Goal: Task Accomplishment & Management: Manage account settings

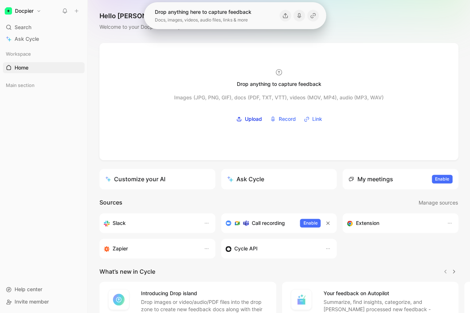
click at [36, 148] on div "Workspace Home G then H Main section To pick up a draggable item, press the spa…" at bounding box center [44, 162] width 82 height 228
click at [32, 118] on div "Workspace Home G then H Main section To pick up a draggable item, press the spa…" at bounding box center [44, 162] width 82 height 228
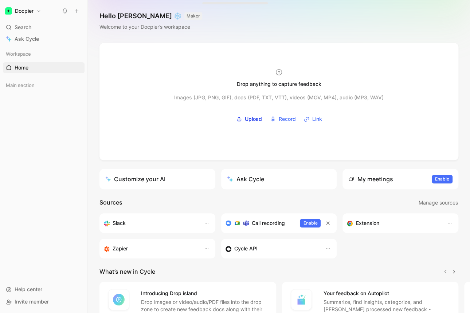
click at [28, 132] on div "Workspace Home G then H Main section To pick up a draggable item, press the spa…" at bounding box center [44, 162] width 82 height 228
click at [34, 86] on span "Main section" at bounding box center [20, 85] width 29 height 7
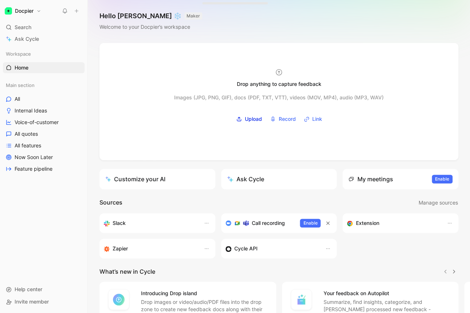
click at [34, 10] on h1 "Docpier" at bounding box center [24, 11] width 19 height 7
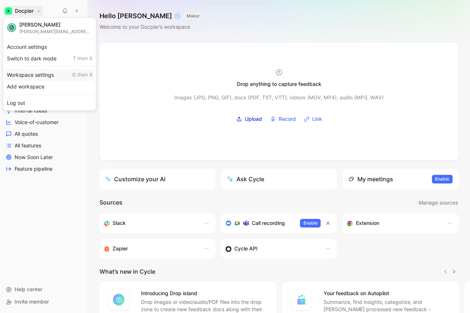
click at [49, 73] on div "Workspace settings G then S" at bounding box center [50, 75] width 90 height 12
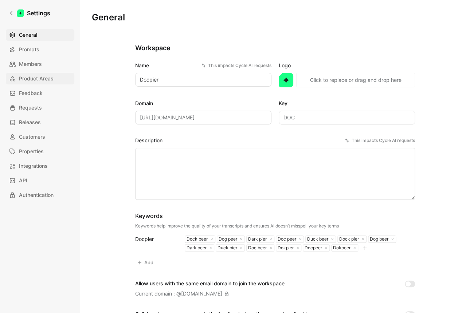
click at [42, 80] on span "Product Areas" at bounding box center [36, 78] width 35 height 9
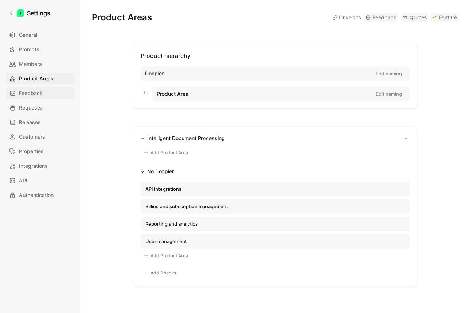
click at [41, 96] on span "Feedback" at bounding box center [31, 93] width 24 height 9
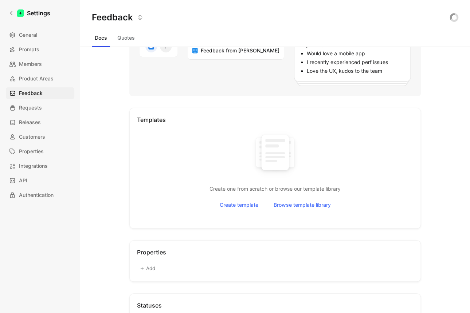
scroll to position [172, 0]
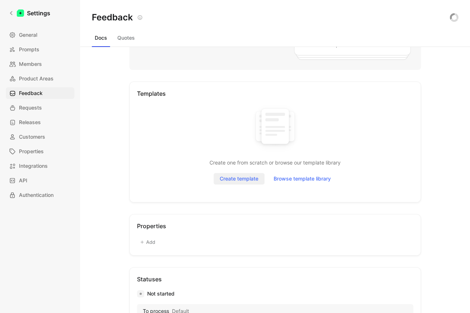
click at [251, 179] on span "Create template" at bounding box center [239, 179] width 39 height 9
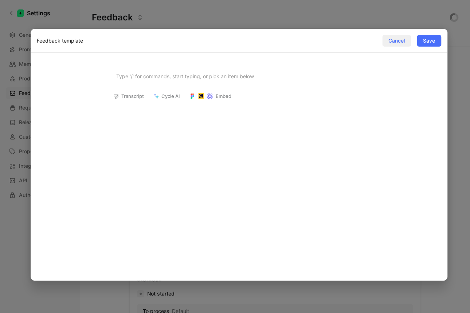
click at [401, 39] on span "Cancel" at bounding box center [396, 40] width 16 height 9
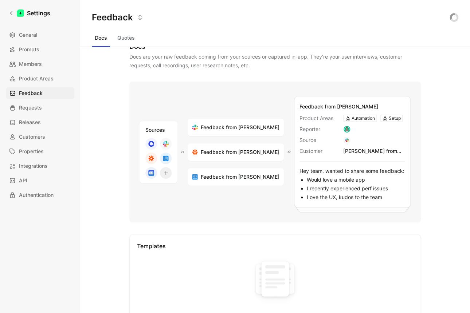
scroll to position [0, 0]
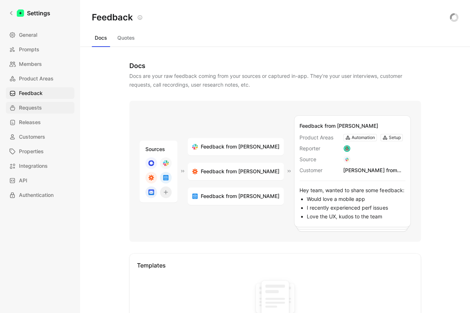
click at [25, 112] on span "Requests" at bounding box center [30, 107] width 23 height 9
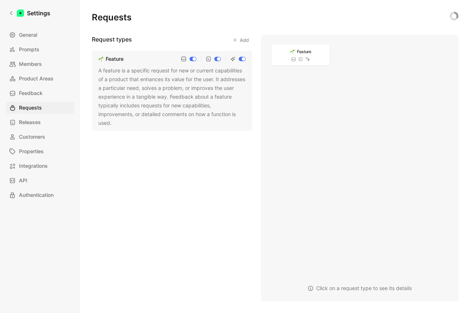
click at [229, 38] on div "Request types Add" at bounding box center [172, 40] width 160 height 10
click at [239, 40] on button "Add" at bounding box center [240, 40] width 23 height 10
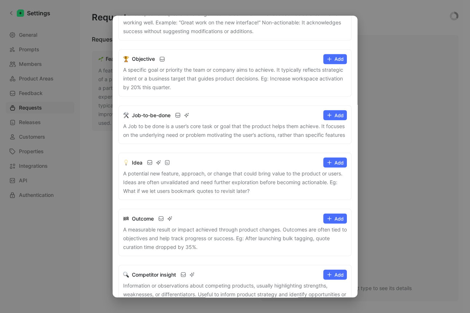
scroll to position [468, 0]
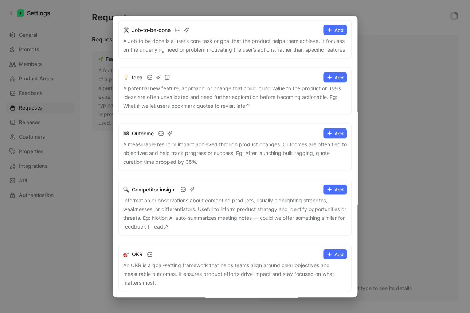
click at [336, 257] on button "Add" at bounding box center [335, 254] width 24 height 10
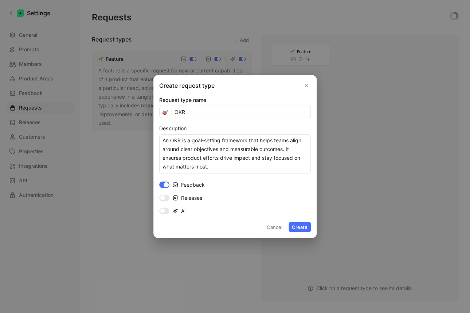
click at [305, 228] on button "Create" at bounding box center [300, 227] width 22 height 10
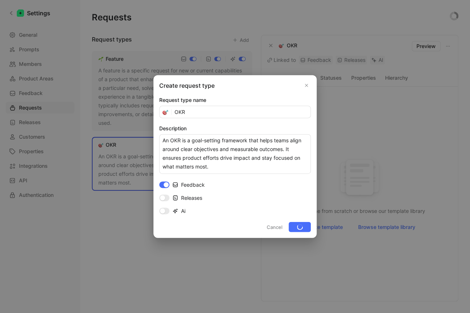
checkbox input "false"
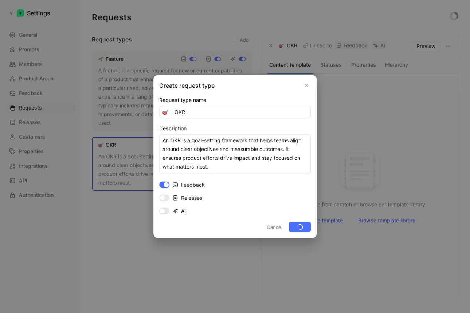
checkbox input "false"
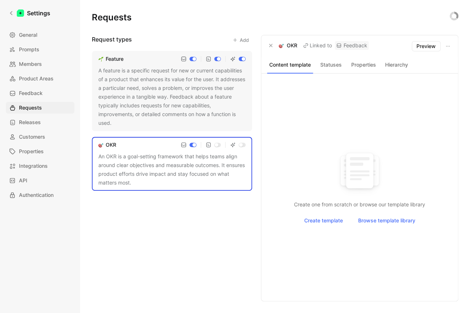
click at [295, 124] on div "Create one from scratch or browse our template library Create template Browse t…" at bounding box center [359, 187] width 185 height 210
click at [261, 132] on div "Request types Add Feature A feature is a specific request for new or current ca…" at bounding box center [275, 168] width 367 height 267
click at [255, 129] on div "Request types Add Feature A feature is a specific request for new or current ca…" at bounding box center [275, 168] width 367 height 267
click at [240, 87] on div "A feature is a specific request for new or current capabilities of a product th…" at bounding box center [171, 96] width 147 height 61
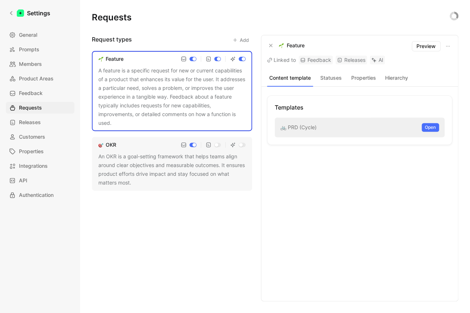
click at [240, 173] on div "An OKR is a goal-setting framework that helps teams align around clear objectiv…" at bounding box center [171, 169] width 147 height 35
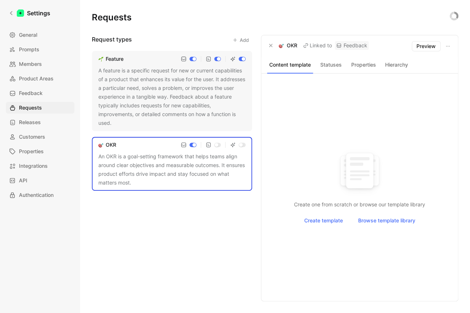
click at [121, 39] on h3 "Request types" at bounding box center [112, 40] width 40 height 10
click at [432, 47] on span "Preview" at bounding box center [426, 46] width 19 height 9
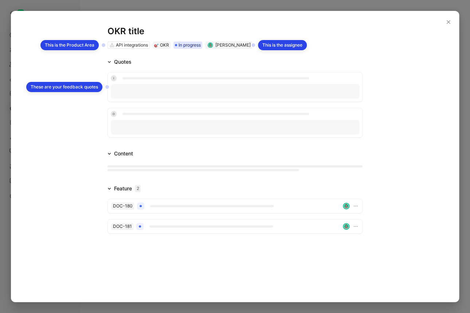
click at [61, 48] on div "This is the Product Area" at bounding box center [69, 45] width 58 height 10
drag, startPoint x: 286, startPoint y: 49, endPoint x: 256, endPoint y: 56, distance: 31.4
click at [287, 49] on div "This is the assignee" at bounding box center [282, 45] width 49 height 10
drag, startPoint x: 84, startPoint y: 82, endPoint x: 298, endPoint y: 57, distance: 216.2
click at [84, 82] on div "These are your feedback quotes" at bounding box center [64, 87] width 76 height 10
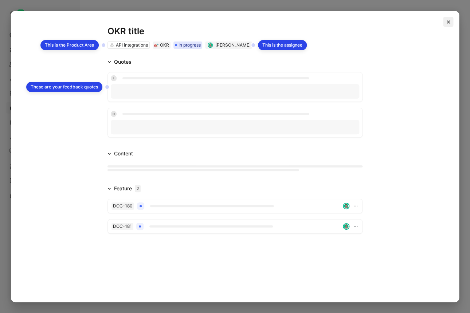
click at [447, 24] on icon "button" at bounding box center [448, 22] width 5 height 5
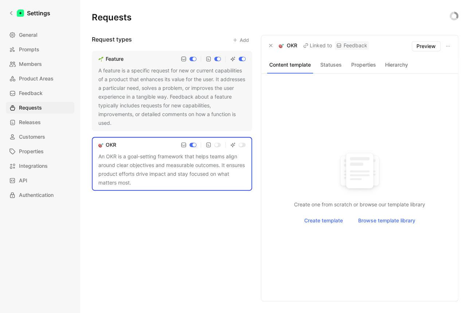
click at [146, 202] on div "Request types Add Feature A feature is a specific request for new or current ca…" at bounding box center [172, 168] width 160 height 267
click at [315, 220] on span "Create template" at bounding box center [323, 220] width 39 height 9
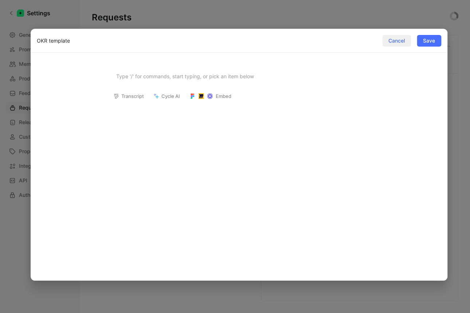
click at [399, 40] on span "Cancel" at bounding box center [396, 40] width 16 height 9
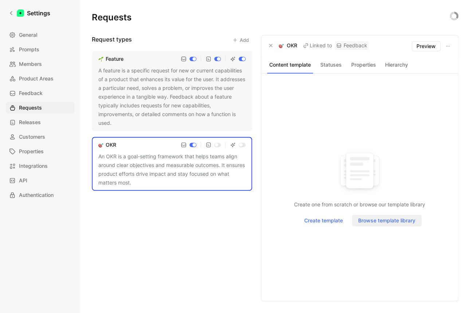
click at [387, 223] on span "Browse template library" at bounding box center [386, 220] width 57 height 9
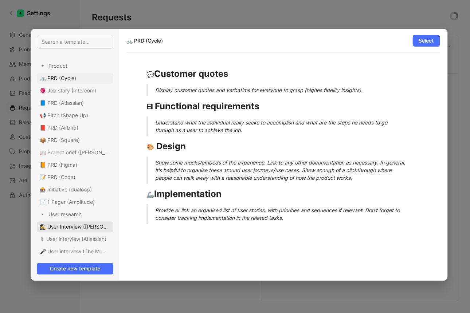
click at [58, 231] on div "Product 🚲 PRD (Cycle) 🧶 Job story (Intercom) 📘 PRD (Atlassian) 📢 Pitch (Shape U…" at bounding box center [75, 257] width 77 height 395
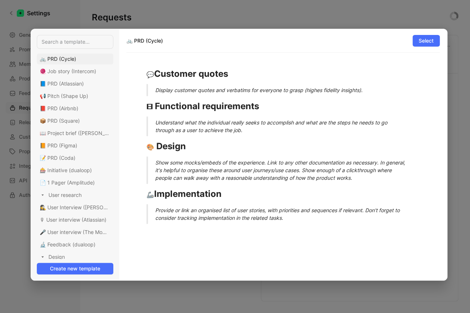
scroll to position [19, 0]
click at [72, 43] on input at bounding box center [75, 42] width 77 height 14
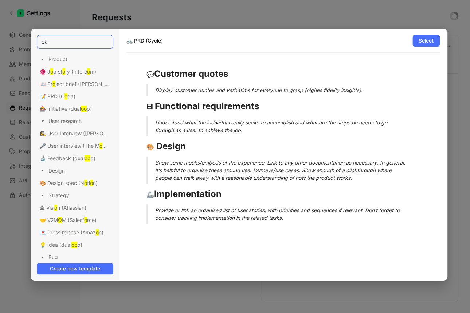
scroll to position [0, 0]
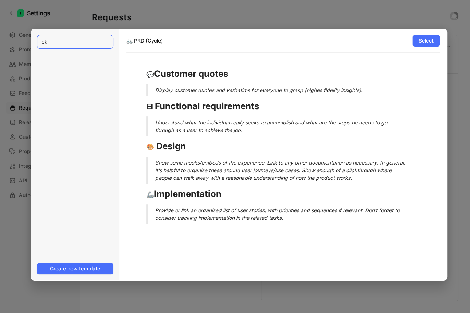
type input "okr"
click at [91, 284] on div at bounding box center [235, 156] width 470 height 313
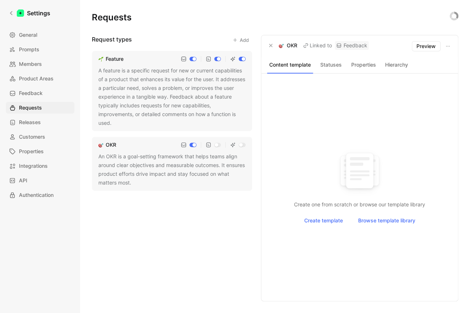
click at [138, 183] on use at bounding box center [136, 183] width 3 height 3
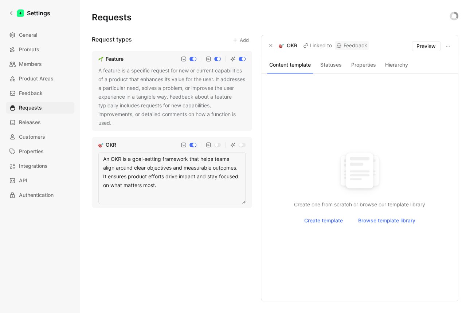
click at [150, 254] on div "Request types Add Feature A feature is a specific request for new or current ca…" at bounding box center [172, 168] width 160 height 267
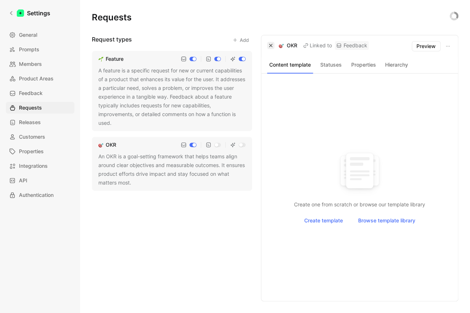
click at [273, 46] on button "button" at bounding box center [270, 45] width 7 height 7
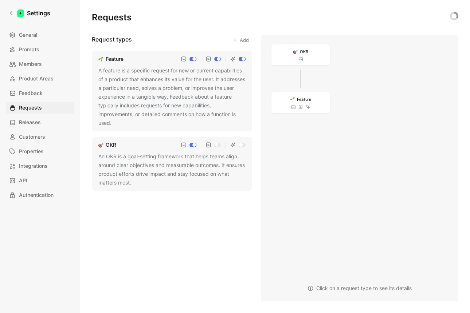
click at [141, 162] on div "An OKR is a goal-setting framework that helps teams align around clear objectiv…" at bounding box center [171, 169] width 147 height 35
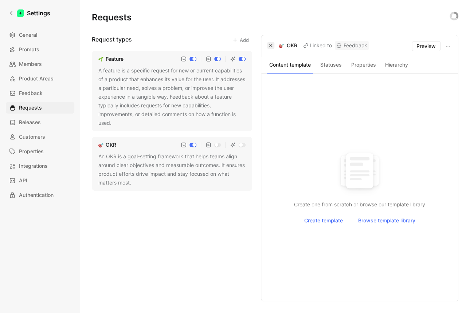
click at [271, 47] on icon "button" at bounding box center [271, 45] width 4 height 4
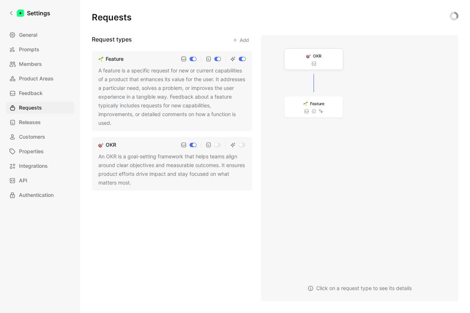
drag, startPoint x: 292, startPoint y: 55, endPoint x: 305, endPoint y: 59, distance: 14.2
click at [305, 59] on div "OKR" at bounding box center [314, 59] width 58 height 21
click at [337, 288] on div "Click on a request type to see its details" at bounding box center [360, 288] width 104 height 9
click at [314, 109] on icon at bounding box center [314, 111] width 5 height 5
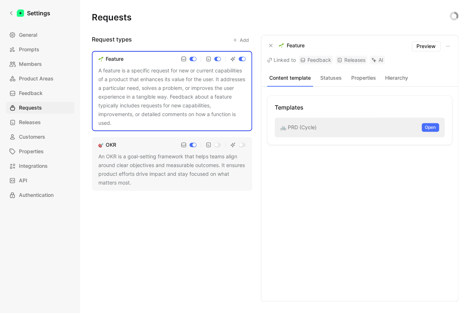
click at [195, 171] on div "An OKR is a goal-setting framework that helps teams align around clear objectiv…" at bounding box center [171, 169] width 147 height 35
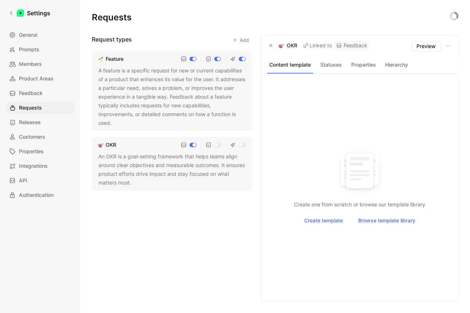
click at [176, 235] on div "Request types Add Feature A feature is a specific request for new or current ca…" at bounding box center [172, 168] width 160 height 267
click at [372, 65] on button "Properties" at bounding box center [364, 64] width 30 height 9
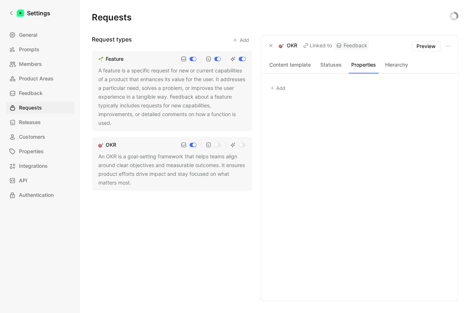
click at [385, 64] on button "Hierarchy" at bounding box center [397, 64] width 30 height 9
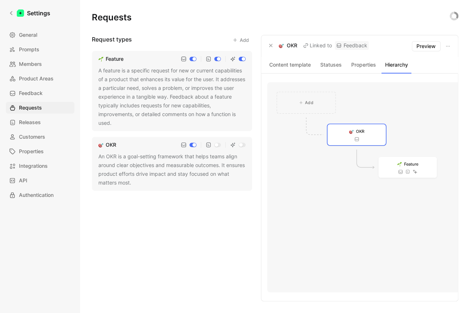
click at [358, 66] on button "Properties" at bounding box center [364, 64] width 30 height 9
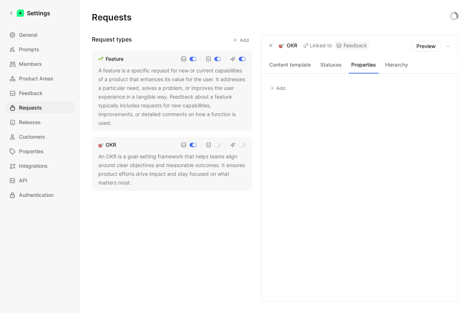
click at [282, 85] on button "Add" at bounding box center [278, 88] width 22 height 10
click at [328, 65] on button "Statuses" at bounding box center [331, 64] width 30 height 9
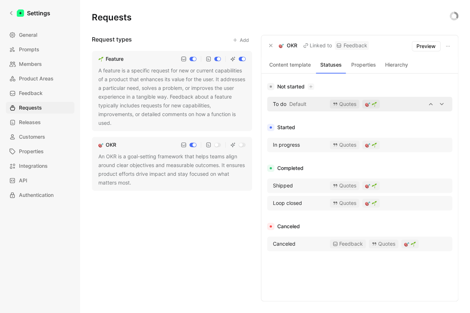
click at [301, 101] on span "Default" at bounding box center [297, 104] width 17 height 9
click at [420, 106] on div at bounding box center [416, 104] width 61 height 9
click at [211, 253] on div "Request types Add Feature A feature is a specific request for new or current ca…" at bounding box center [172, 168] width 160 height 267
click at [287, 70] on div "Content template Statuses Properties Hierarchy" at bounding box center [359, 65] width 197 height 16
click at [288, 68] on button "Content template" at bounding box center [290, 64] width 46 height 9
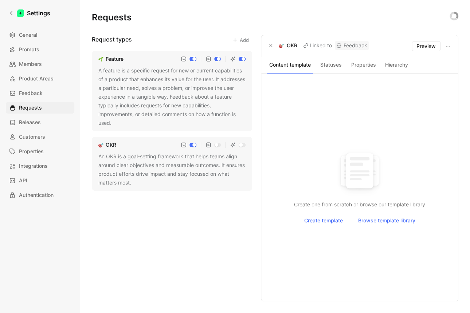
click at [293, 20] on div "Requests" at bounding box center [275, 18] width 367 height 12
click at [35, 120] on span "Releases" at bounding box center [30, 122] width 22 height 9
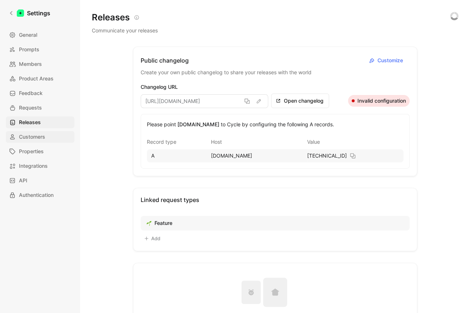
click at [36, 139] on span "Customers" at bounding box center [32, 137] width 26 height 9
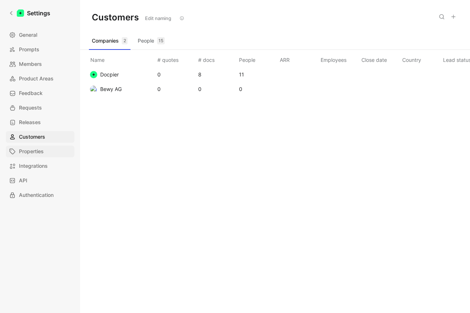
click at [37, 147] on link "Properties" at bounding box center [40, 152] width 69 height 12
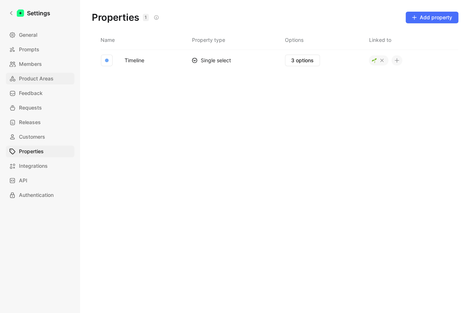
click at [34, 77] on span "Product Areas" at bounding box center [36, 78] width 35 height 9
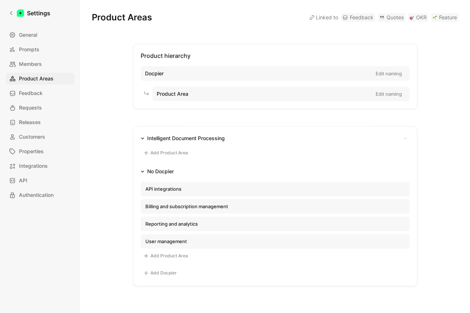
click at [219, 95] on div "Product Area Edit naming" at bounding box center [280, 94] width 257 height 15
drag, startPoint x: 202, startPoint y: 94, endPoint x: 132, endPoint y: 93, distance: 70.0
click at [152, 93] on div "Product Area Edit naming" at bounding box center [280, 94] width 257 height 15
click at [248, 76] on div "Docpier Edit naming" at bounding box center [275, 73] width 269 height 15
drag, startPoint x: 248, startPoint y: 76, endPoint x: 110, endPoint y: 63, distance: 138.7
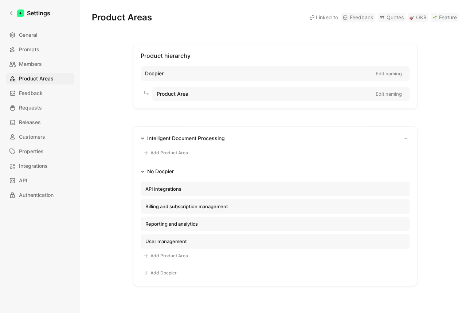
click at [141, 66] on div "Docpier Edit naming" at bounding box center [275, 73] width 269 height 15
click at [110, 63] on div "Product hierarchy Docpier Edit naming Product Area Edit naming Intelligent Docu…" at bounding box center [275, 165] width 367 height 243
drag, startPoint x: 141, startPoint y: 56, endPoint x: 196, endPoint y: 286, distance: 236.3
click at [196, 286] on div "Product Areas Linked to Feedback Quotes OKR Feature Product hierarchy Docpier E…" at bounding box center [275, 207] width 367 height 391
click at [196, 285] on div "Intelligent Document Processing Add Product Area No Docpier API integrations Bi…" at bounding box center [275, 206] width 284 height 160
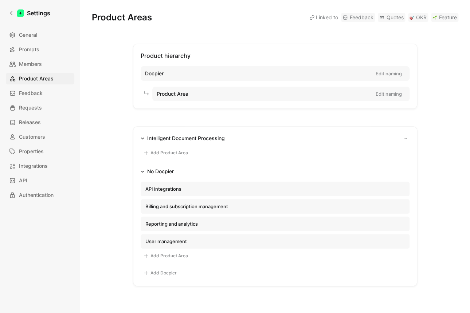
drag, startPoint x: 195, startPoint y: 271, endPoint x: -4, endPoint y: 145, distance: 235.0
click at [80, 145] on div "Product Areas Linked to Feedback Quotes OKR Feature Product hierarchy Docpier E…" at bounding box center [275, 156] width 390 height 313
click at [109, 148] on div "Product hierarchy Docpier Edit naming Product Area Edit naming Intelligent Docu…" at bounding box center [275, 165] width 367 height 243
click at [129, 90] on div "Product hierarchy Docpier Edit naming Product Area Edit naming Intelligent Docu…" at bounding box center [275, 165] width 367 height 243
drag, startPoint x: 142, startPoint y: 55, endPoint x: 158, endPoint y: 63, distance: 17.5
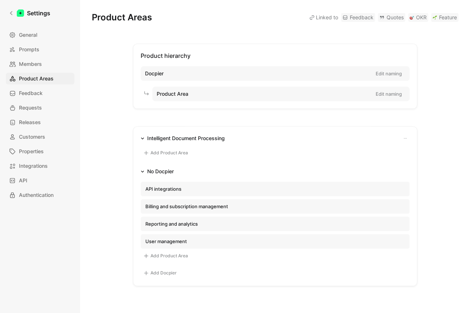
click at [163, 67] on div "Product hierarchy Docpier Edit naming Product Area Edit naming" at bounding box center [275, 76] width 284 height 65
click at [142, 52] on div "Product hierarchy Docpier Edit naming Product Area Edit naming" at bounding box center [275, 76] width 284 height 65
click at [141, 55] on span "Product hierarchy" at bounding box center [166, 55] width 50 height 7
click at [135, 54] on div "Product hierarchy Docpier Edit naming Product Area Edit naming" at bounding box center [275, 76] width 284 height 65
drag, startPoint x: 135, startPoint y: 54, endPoint x: 208, endPoint y: 274, distance: 232.7
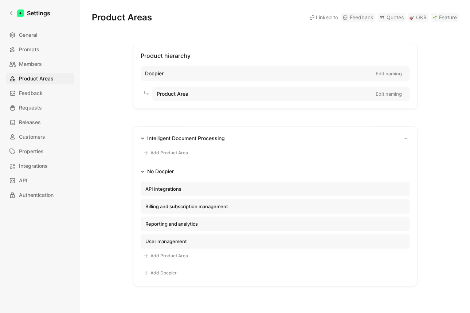
click at [220, 277] on div "Product hierarchy Docpier Edit naming Product Area Edit naming Intelligent Docu…" at bounding box center [275, 165] width 367 height 243
drag, startPoint x: 201, startPoint y: 275, endPoint x: 136, endPoint y: 216, distance: 87.5
click at [136, 217] on div "Intelligent Document Processing Add Product Area No Docpier API integrations Bi…" at bounding box center [275, 206] width 284 height 160
drag, startPoint x: 214, startPoint y: 265, endPoint x: 99, endPoint y: 31, distance: 260.8
click at [99, 31] on div "Product Areas Linked to Feedback Quotes OKR Feature Product hierarchy Docpier E…" at bounding box center [275, 207] width 367 height 391
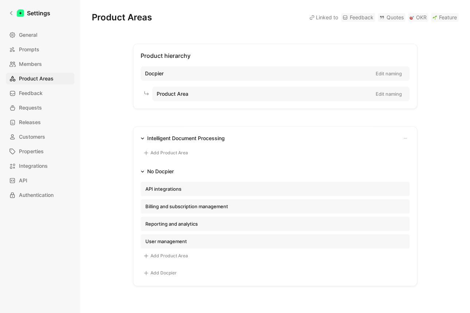
click at [136, 43] on div "Product Areas Linked to Feedback Quotes OKR Feature Product hierarchy Docpier E…" at bounding box center [275, 207] width 367 height 391
drag, startPoint x: 126, startPoint y: 47, endPoint x: 257, endPoint y: 231, distance: 225.6
click at [264, 236] on div "Product Areas Linked to Feedback Quotes OKR Feature Product hierarchy Docpier E…" at bounding box center [275, 207] width 367 height 391
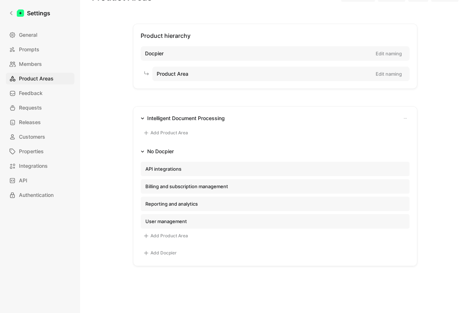
scroll to position [64, 0]
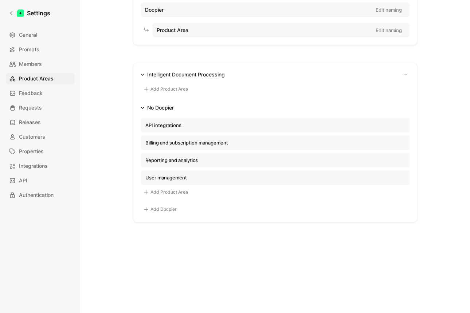
click at [261, 250] on div "Product Areas Linked to Feedback Quotes OKR Feature Product hierarchy Docpier E…" at bounding box center [275, 143] width 367 height 391
click at [340, 243] on div "Product Areas Linked to Feedback Quotes OKR Feature Product hierarchy Docpier E…" at bounding box center [275, 143] width 367 height 391
click at [308, 224] on div "Product Areas Linked to Feedback Quotes OKR Feature Product hierarchy Docpier E…" at bounding box center [275, 143] width 367 height 391
click at [169, 252] on div "Product Areas Linked to Feedback Quotes OKR Feature Product hierarchy Docpier E…" at bounding box center [275, 143] width 367 height 391
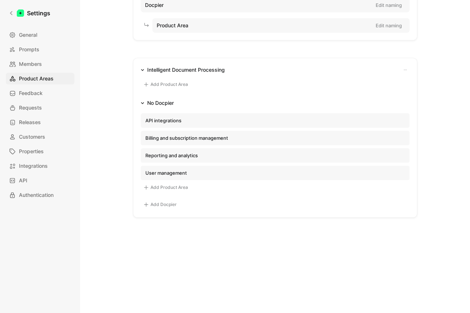
scroll to position [44, 0]
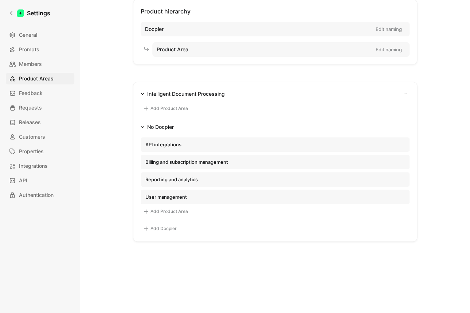
click at [120, 243] on div "Product Areas Linked to Feedback Quotes OKR Feature Product hierarchy Docpier E…" at bounding box center [275, 162] width 367 height 391
drag, startPoint x: 185, startPoint y: 31, endPoint x: 127, endPoint y: 24, distance: 58.4
click at [141, 24] on div "Docpier Edit naming" at bounding box center [275, 29] width 269 height 15
click at [362, 35] on div "Docpier Edit naming" at bounding box center [275, 29] width 269 height 15
drag, startPoint x: 409, startPoint y: 34, endPoint x: 391, endPoint y: 28, distance: 19.4
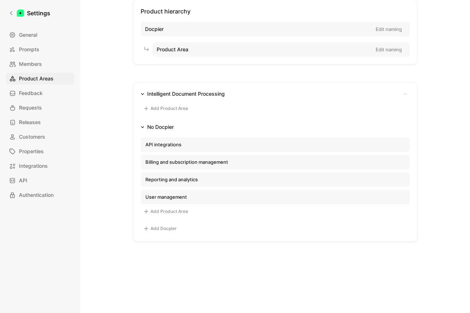
click at [409, 34] on div "Product hierarchy Docpier Edit naming Product Area Edit naming" at bounding box center [275, 31] width 284 height 65
click at [390, 27] on button "Edit naming" at bounding box center [388, 29] width 33 height 10
type input "Team"
click at [103, 62] on div "Product hierarchy Team Cancel Save Product Area Edit naming Intelligent Documen…" at bounding box center [275, 120] width 367 height 243
click at [428, 116] on div "Product hierarchy Team Cancel Save Product Area Edit naming Intelligent Documen…" at bounding box center [275, 120] width 367 height 243
